Goal: Information Seeking & Learning: Learn about a topic

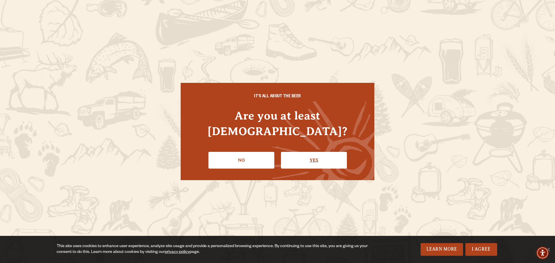
click at [303, 152] on link "Yes" at bounding box center [314, 160] width 66 height 17
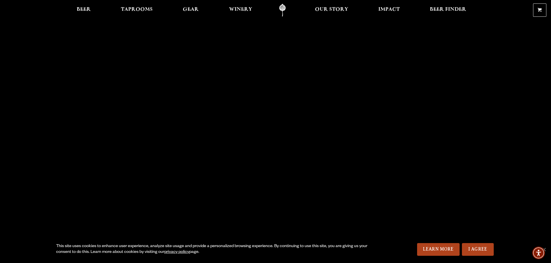
click at [282, 8] on link "Odell Home" at bounding box center [283, 10] width 22 height 13
click at [147, 10] on span "Taprooms" at bounding box center [137, 9] width 32 height 5
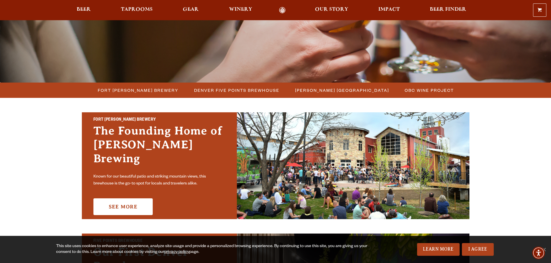
scroll to position [116, 0]
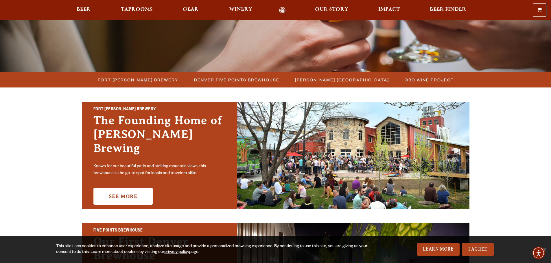
click at [153, 77] on span "Fort [PERSON_NAME] Brewery" at bounding box center [138, 80] width 81 height 8
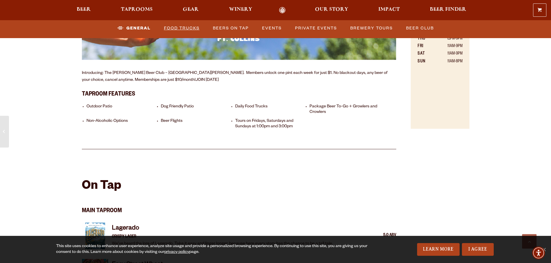
scroll to position [492, 0]
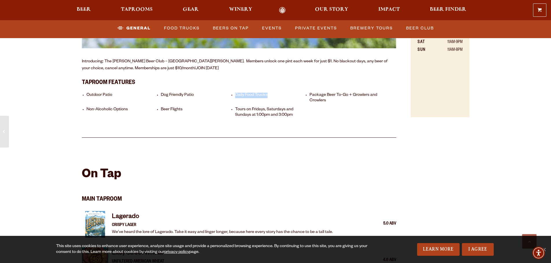
drag, startPoint x: 236, startPoint y: 89, endPoint x: 270, endPoint y: 86, distance: 34.0
click at [270, 93] on li "Daily Food Trucks" at bounding box center [270, 98] width 71 height 11
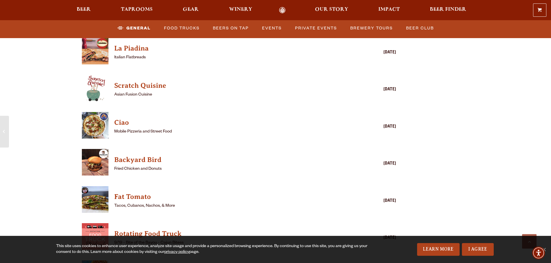
scroll to position [1677, 0]
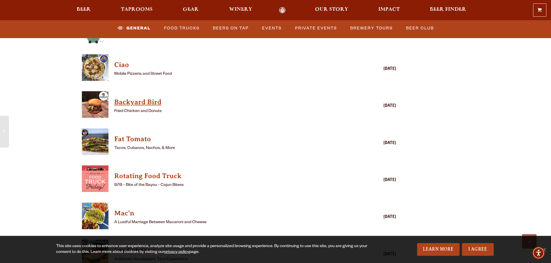
click at [143, 98] on h4 "Backyard Bird" at bounding box center [230, 102] width 233 height 9
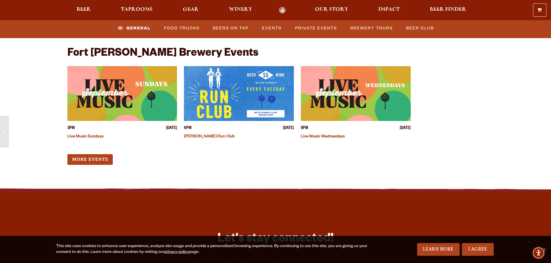
scroll to position [2458, 0]
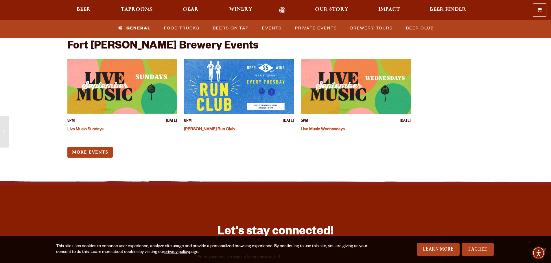
click at [79, 147] on link "More Events" at bounding box center [89, 152] width 45 height 11
